Goal: Task Accomplishment & Management: Manage account settings

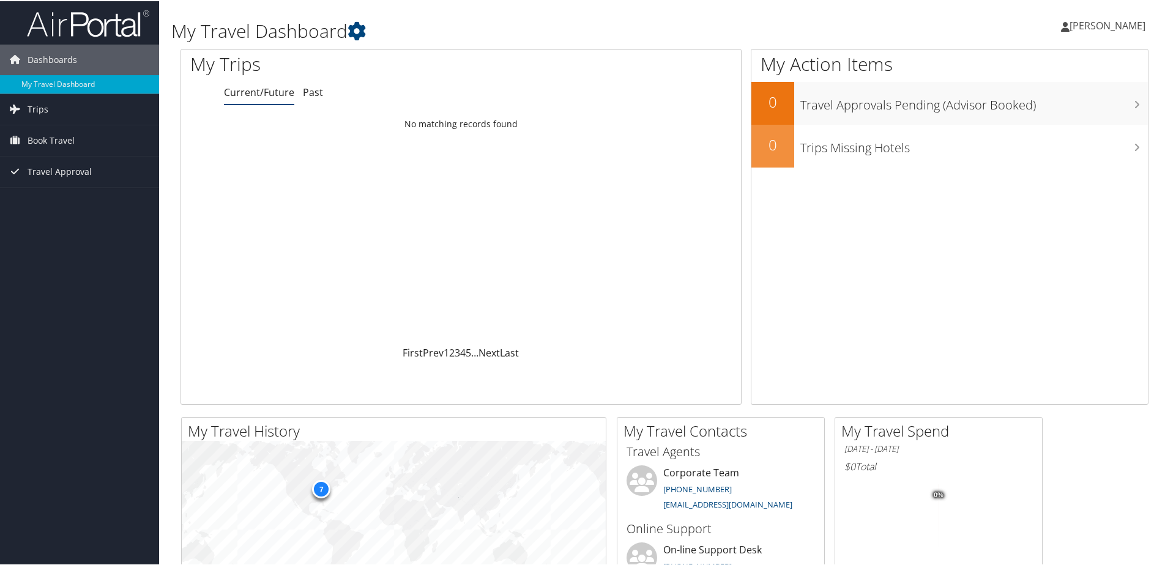
click at [1105, 23] on span "[PERSON_NAME]" at bounding box center [1108, 24] width 76 height 13
click at [1055, 110] on link "View Travel Profile" at bounding box center [1075, 109] width 136 height 21
click at [1124, 26] on span "[PERSON_NAME]" at bounding box center [1108, 24] width 76 height 13
click at [1072, 113] on link "View Travel Profile" at bounding box center [1075, 109] width 136 height 21
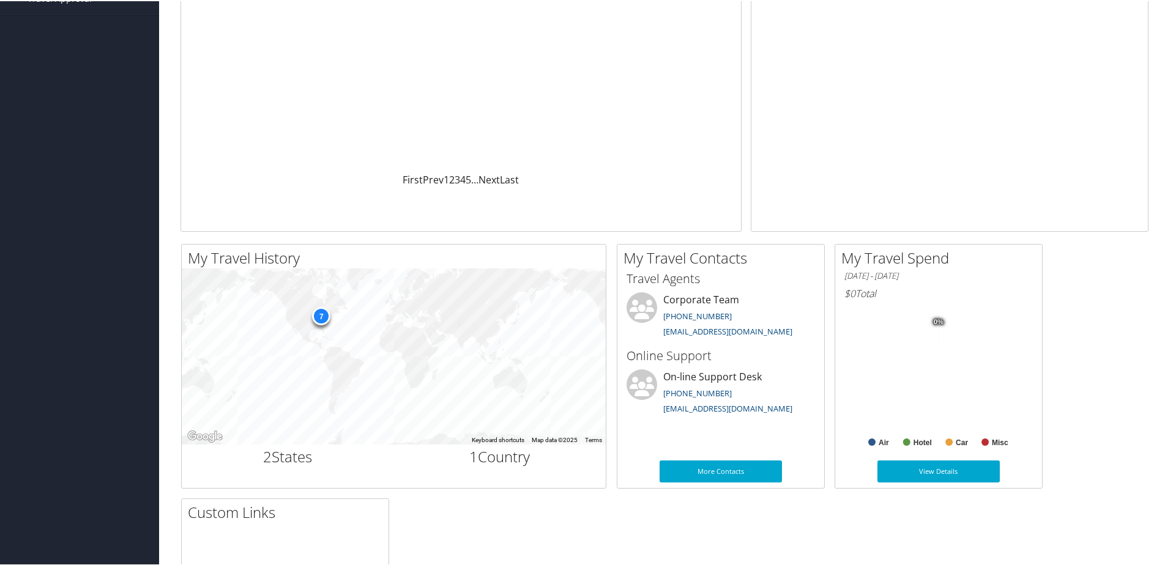
scroll to position [184, 0]
